Goal: Task Accomplishment & Management: Manage account settings

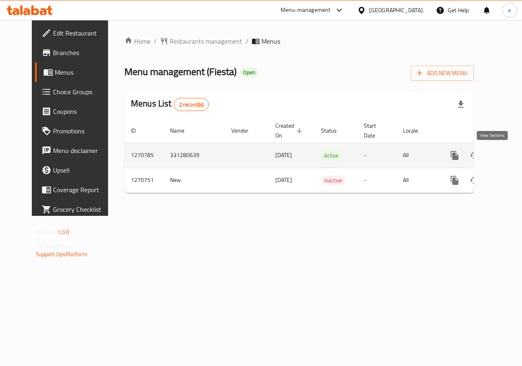
click at [510, 154] on icon "enhanced table" at bounding box center [513, 155] width 7 height 7
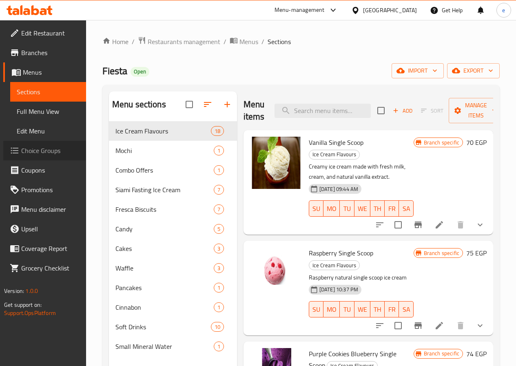
click at [40, 150] on span "Choice Groups" at bounding box center [50, 151] width 58 height 10
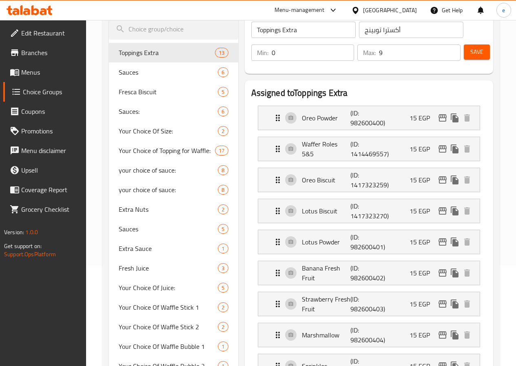
scroll to position [82, 0]
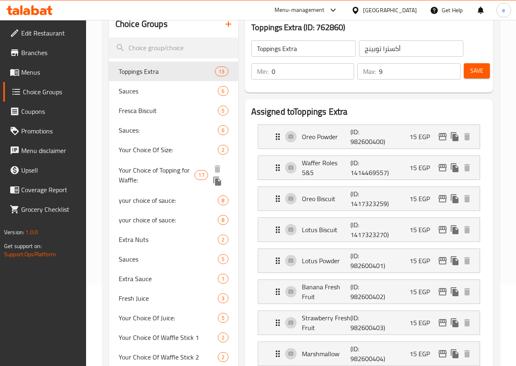
click at [152, 168] on span "Your Choice of Topping for Waffle:" at bounding box center [157, 175] width 76 height 20
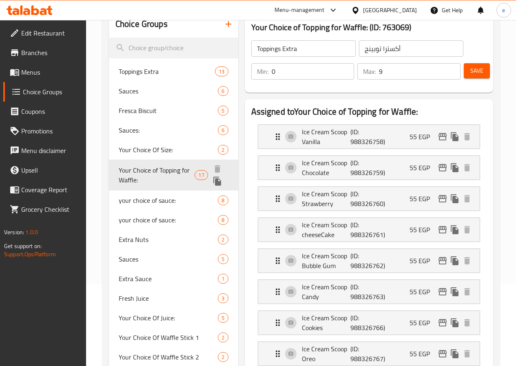
type input "Your Choice of Topping for Waffle:"
type input "اختيارك من إضافة للوافل:"
type input "4"
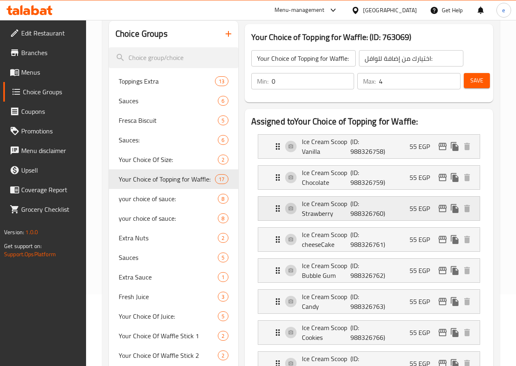
scroll to position [0, 0]
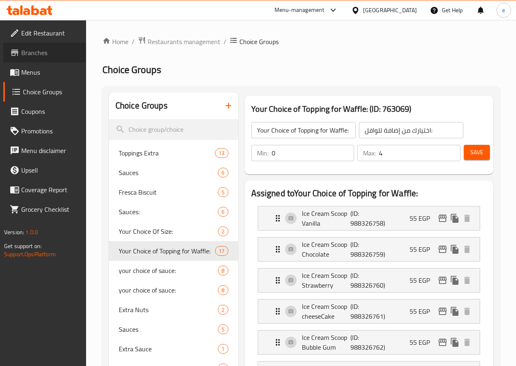
click at [34, 53] on span "Branches" at bounding box center [50, 53] width 58 height 10
